Goal: Navigation & Orientation: Understand site structure

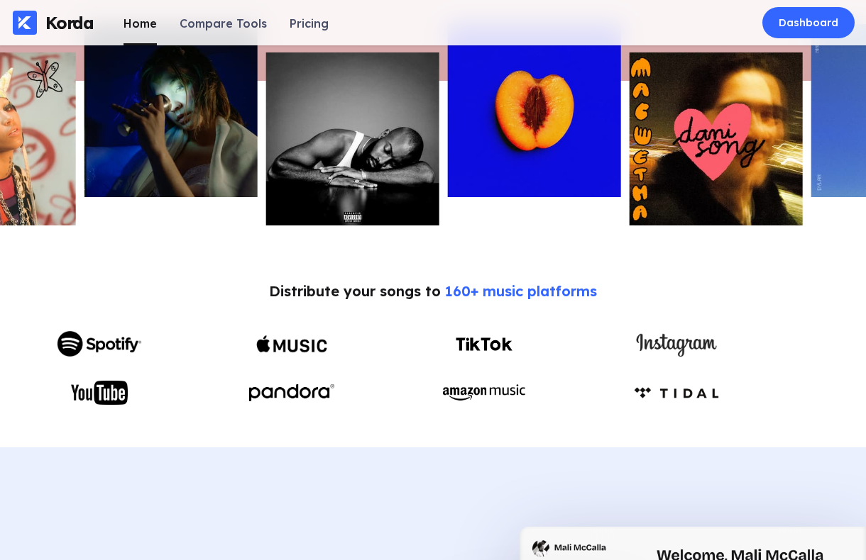
scroll to position [512, 0]
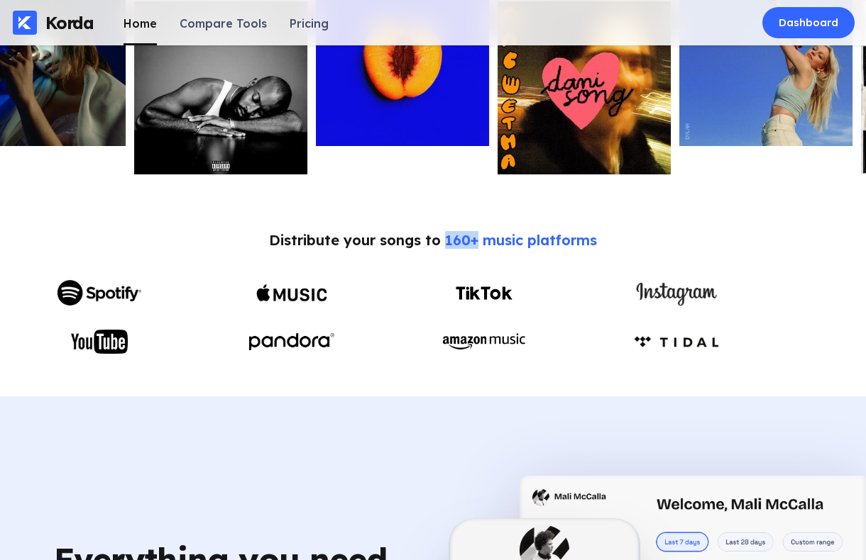
drag, startPoint x: 444, startPoint y: 242, endPoint x: 475, endPoint y: 242, distance: 31.2
click at [475, 242] on span "160+ music platforms" at bounding box center [521, 240] width 152 height 18
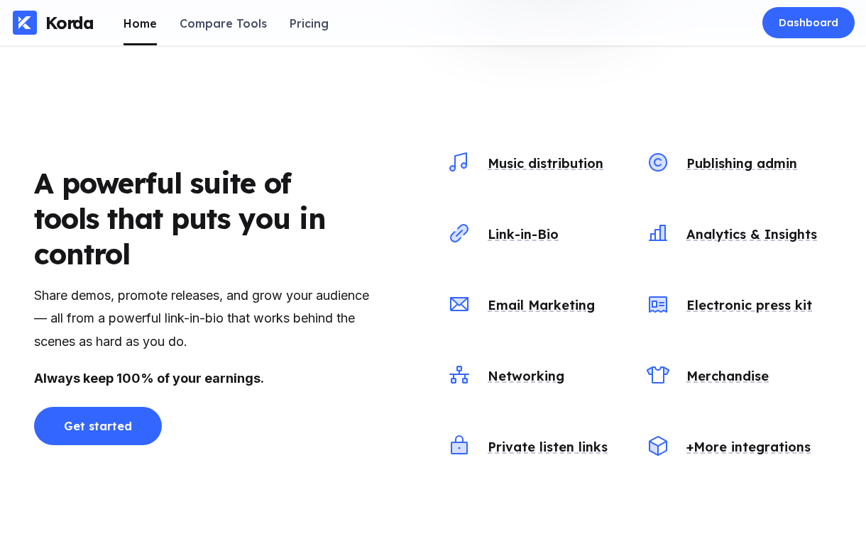
scroll to position [1411, 0]
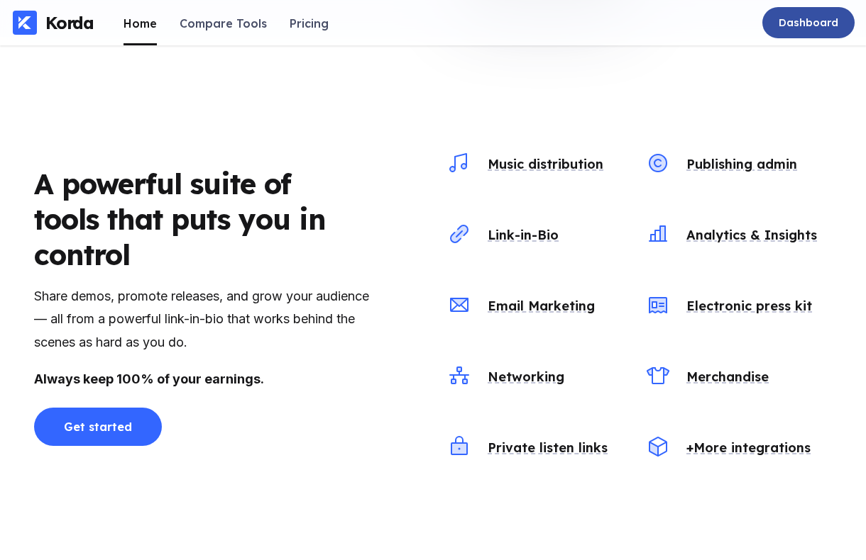
click at [792, 22] on div "Dashboard" at bounding box center [808, 23] width 60 height 14
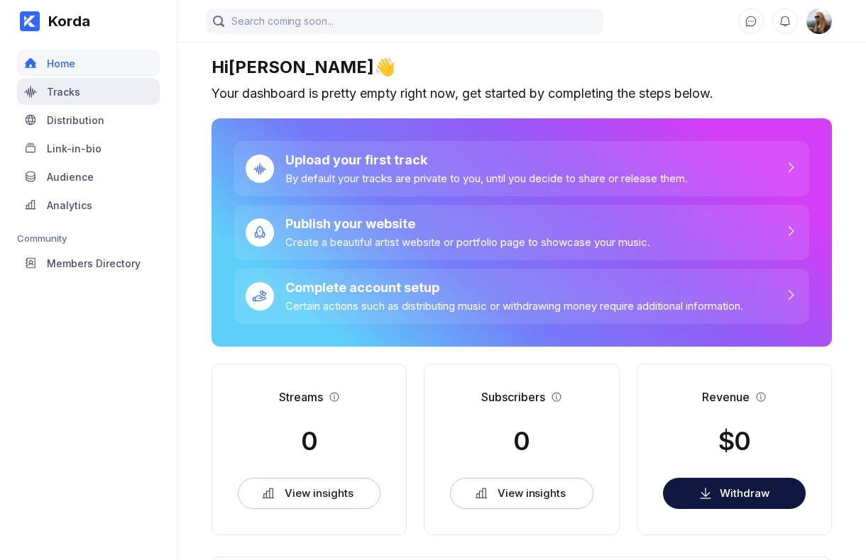
click at [72, 99] on div "Tracks" at bounding box center [88, 91] width 143 height 27
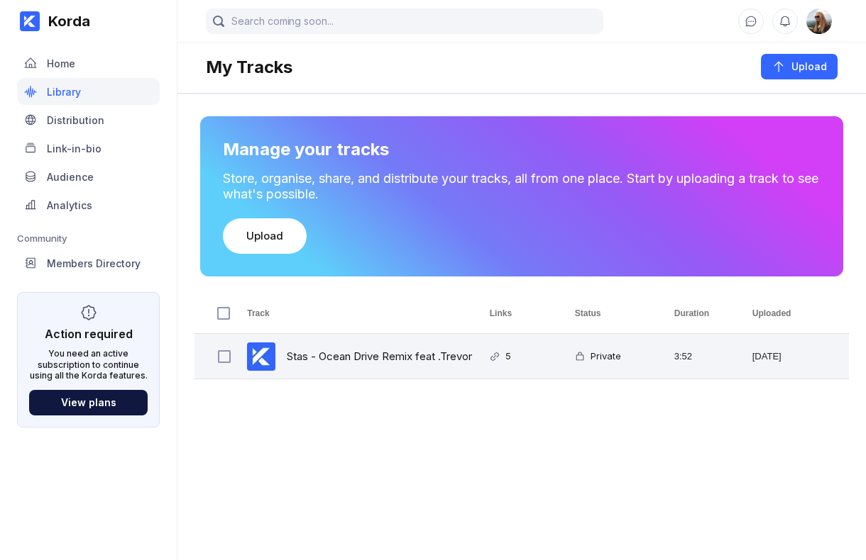
click at [534, 360] on div "5" at bounding box center [515, 356] width 85 height 45
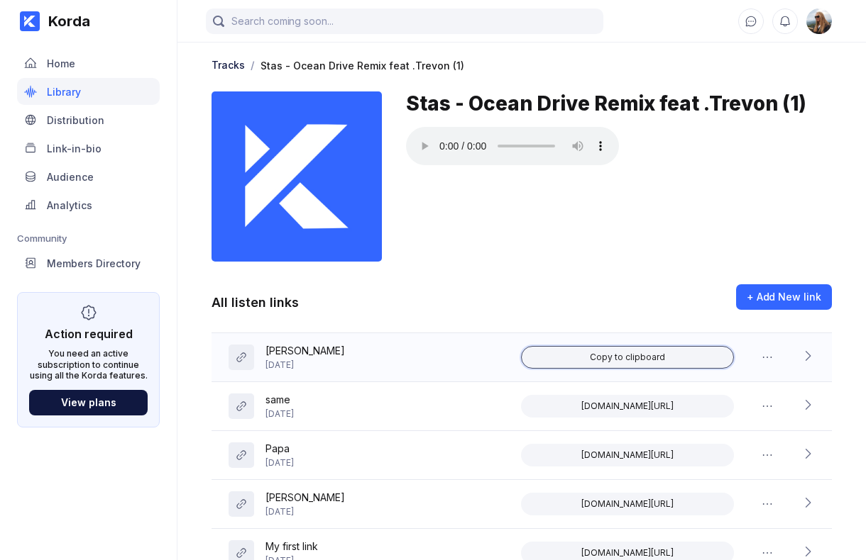
click at [631, 359] on div "Copy to clipboard" at bounding box center [627, 357] width 75 height 11
click at [808, 353] on icon at bounding box center [807, 356] width 14 height 14
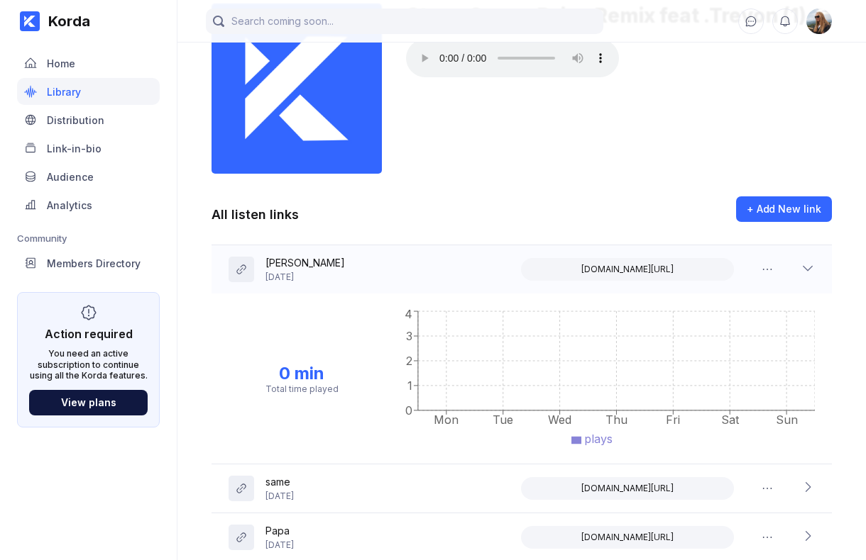
scroll to position [80, 0]
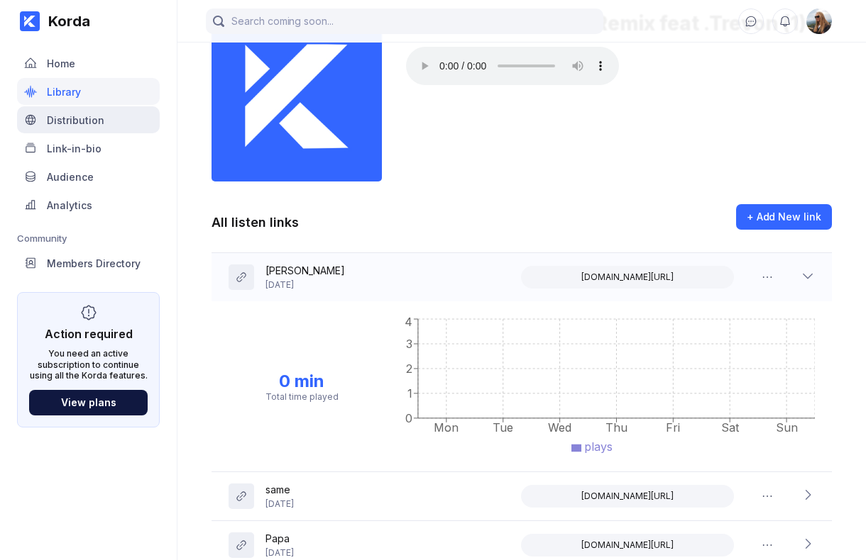
click at [104, 128] on div "Distribution" at bounding box center [88, 119] width 143 height 27
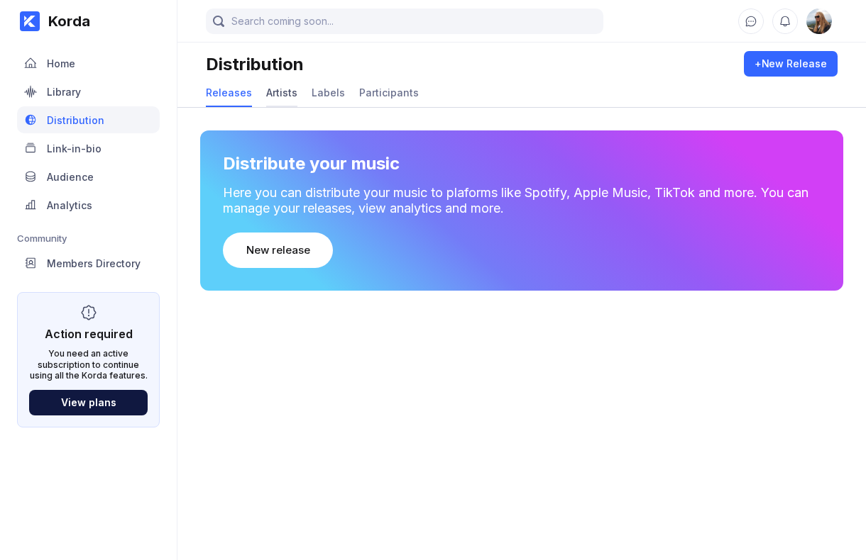
click at [280, 91] on div "Artists" at bounding box center [281, 93] width 31 height 12
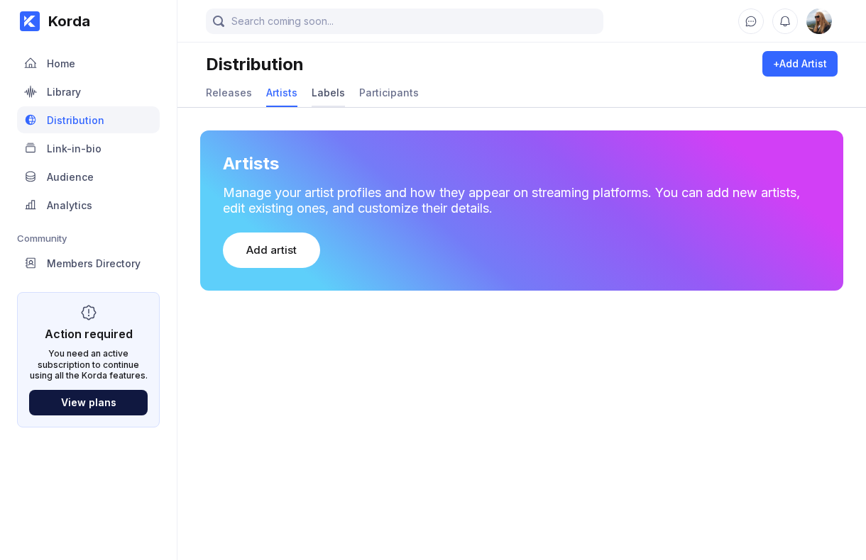
click at [324, 96] on div "Labels" at bounding box center [327, 93] width 33 height 12
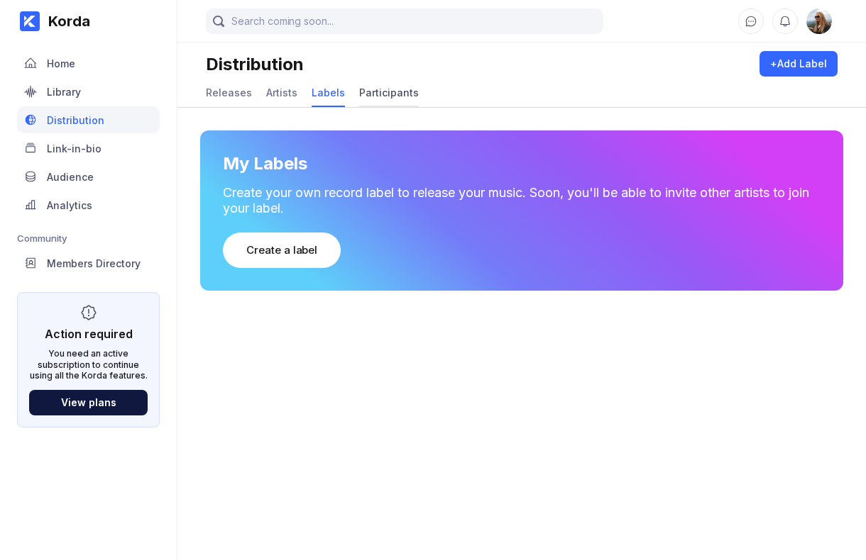
click at [382, 96] on div "Participants" at bounding box center [389, 93] width 60 height 12
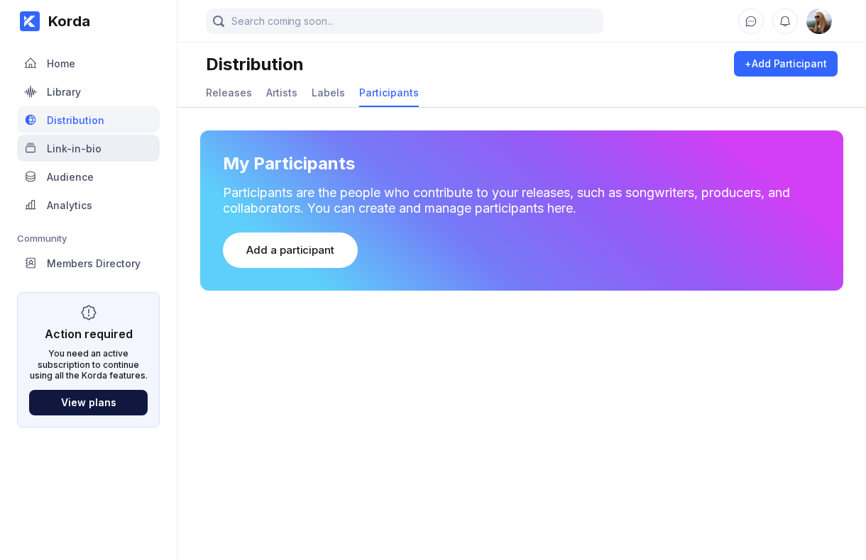
click at [101, 145] on div "Link-in-bio" at bounding box center [88, 148] width 143 height 27
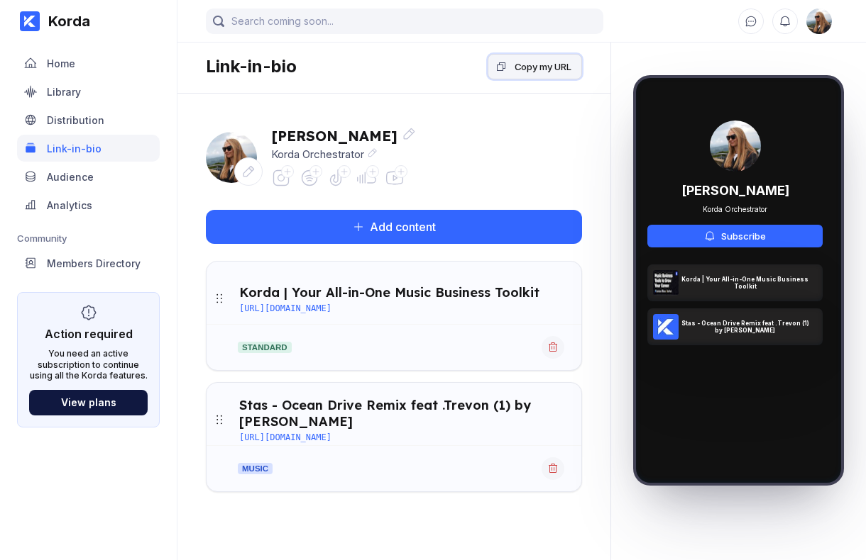
click at [524, 72] on div "Copy my URL" at bounding box center [542, 67] width 57 height 14
click at [106, 167] on div "Audience" at bounding box center [88, 176] width 143 height 27
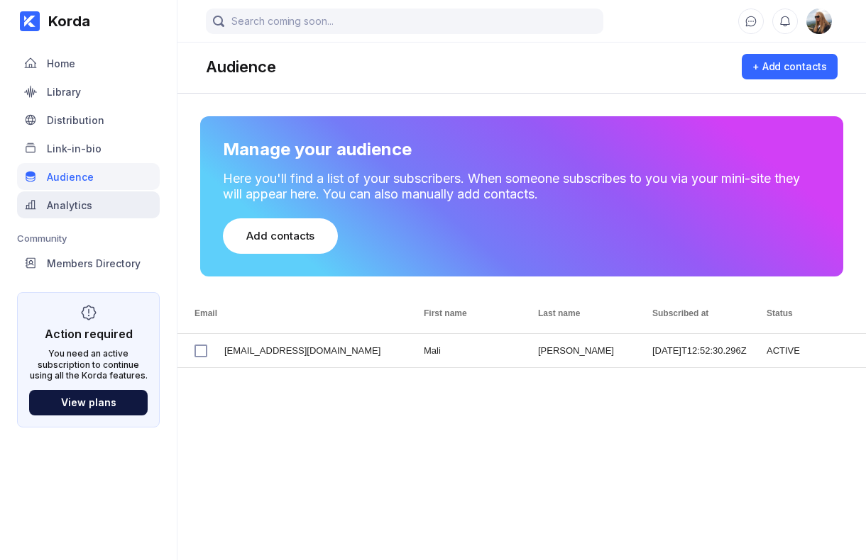
click at [65, 209] on div "Analytics" at bounding box center [69, 205] width 45 height 12
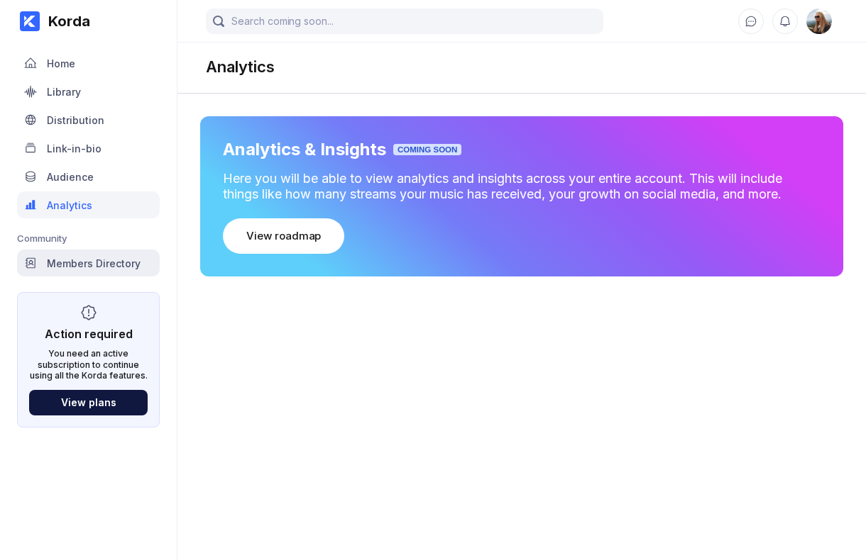
click at [128, 260] on div "Members Directory" at bounding box center [94, 264] width 94 height 12
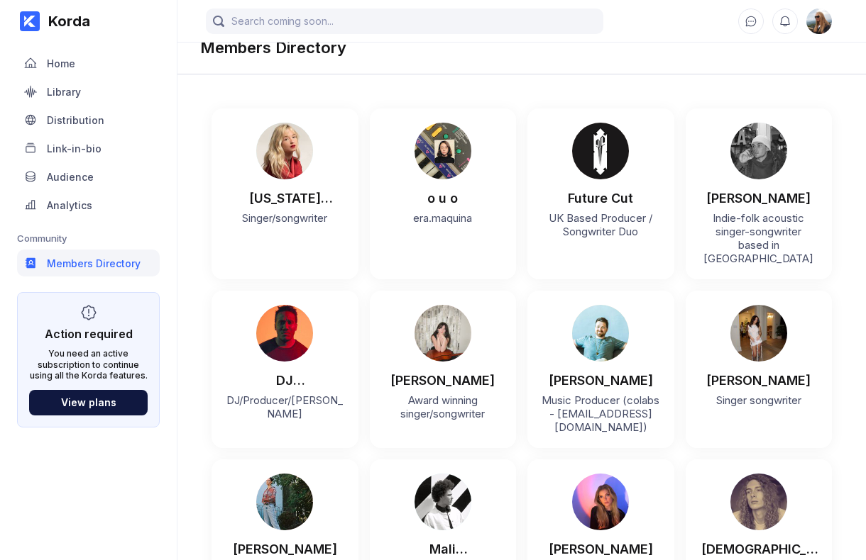
scroll to position [25, 0]
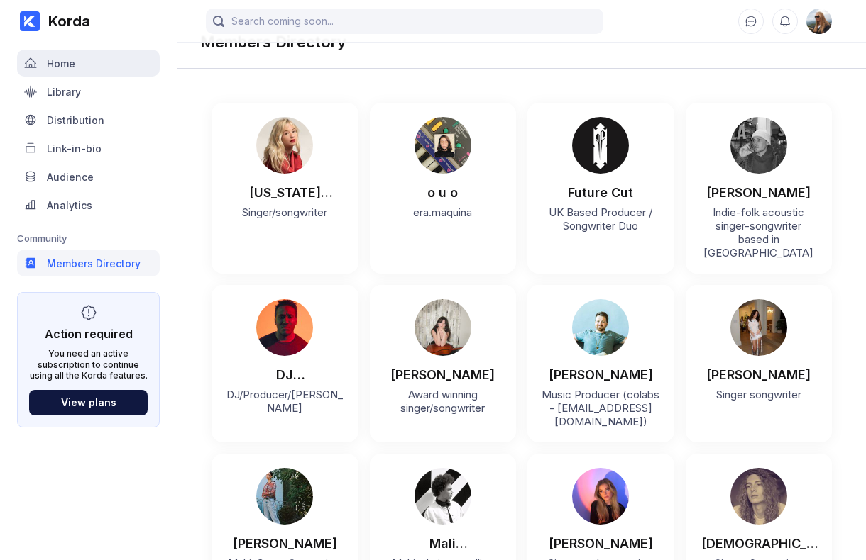
click at [96, 72] on div "Home" at bounding box center [88, 63] width 143 height 27
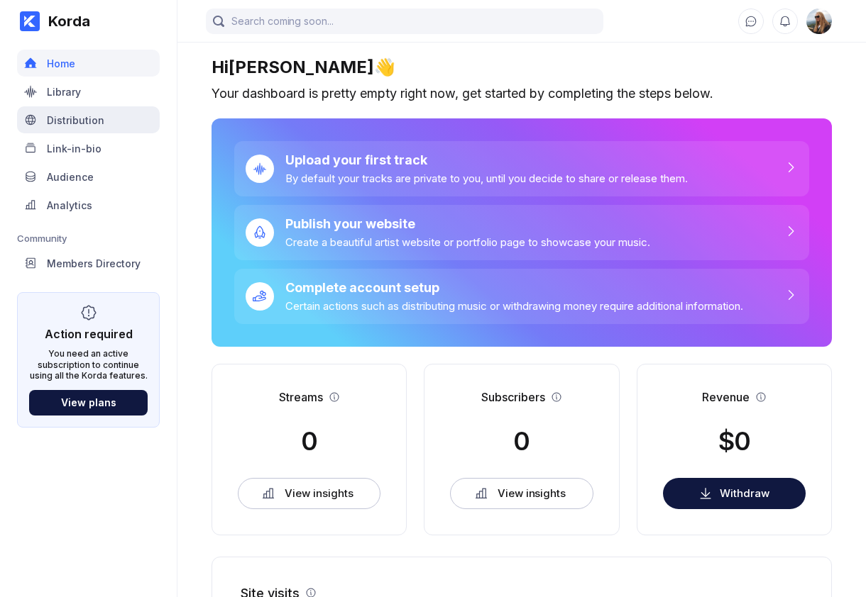
click at [61, 117] on div "Distribution" at bounding box center [75, 120] width 57 height 12
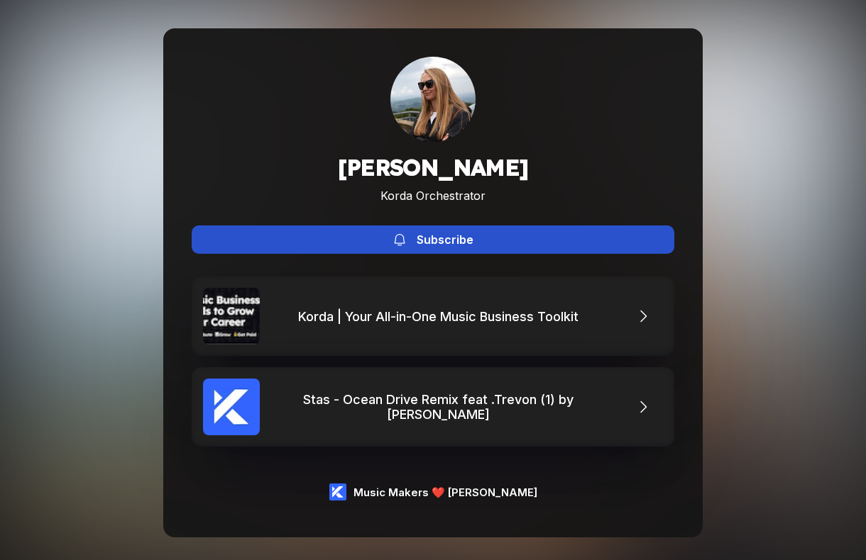
click at [441, 228] on button "Subscribe" at bounding box center [433, 240] width 482 height 28
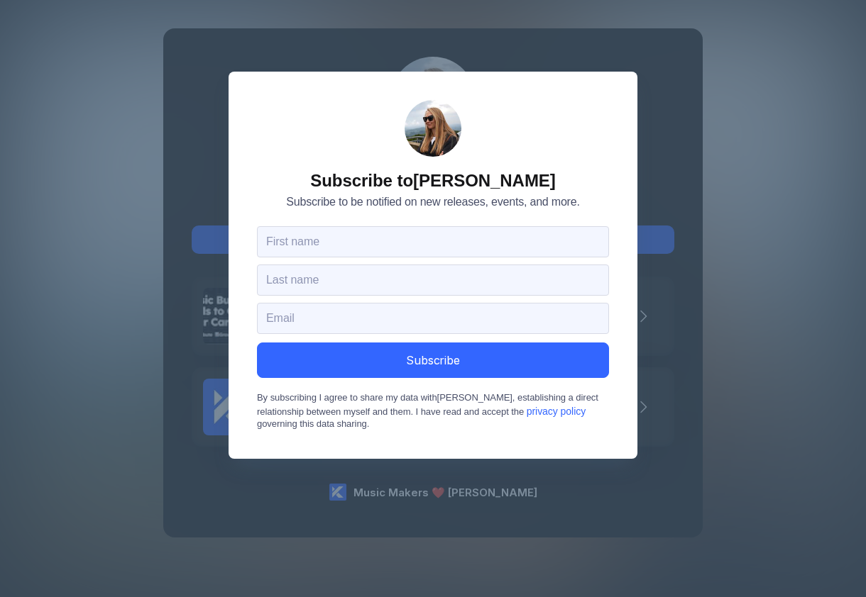
click at [756, 43] on div "Subscribe to Alina Verbenchuk Subscribe to be notified on new releases, events,…" at bounding box center [433, 298] width 866 height 597
